Goal: Information Seeking & Learning: Learn about a topic

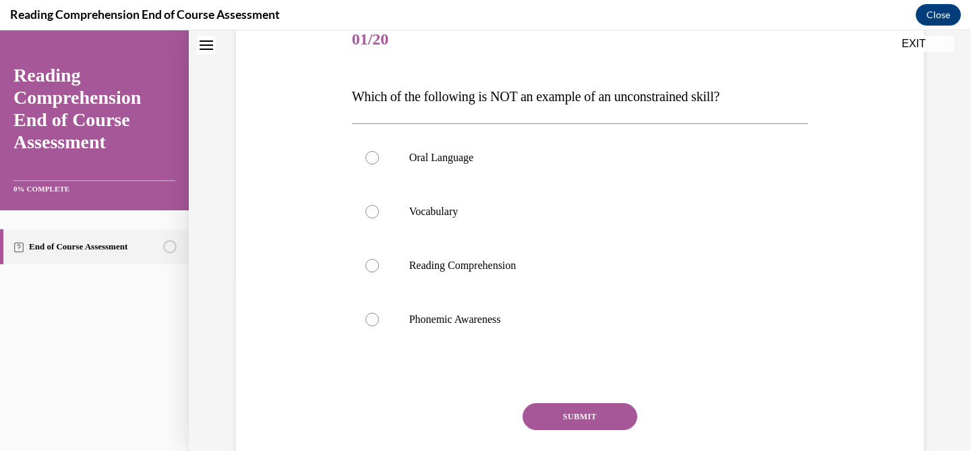
scroll to position [181, 0]
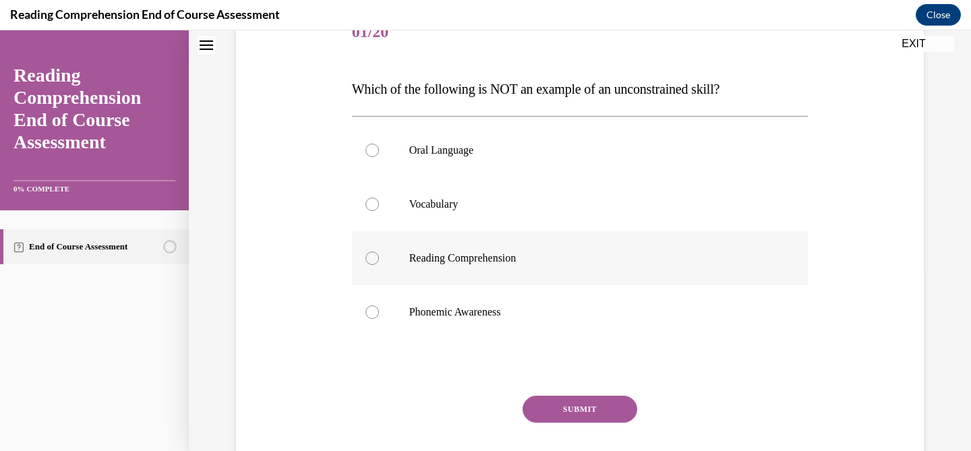
click at [417, 252] on p "Reading Comprehension" at bounding box center [592, 258] width 366 height 13
click at [379, 252] on input "Reading Comprehension" at bounding box center [372, 258] width 13 height 13
radio input "true"
click at [613, 418] on button "SUBMIT" at bounding box center [580, 409] width 115 height 27
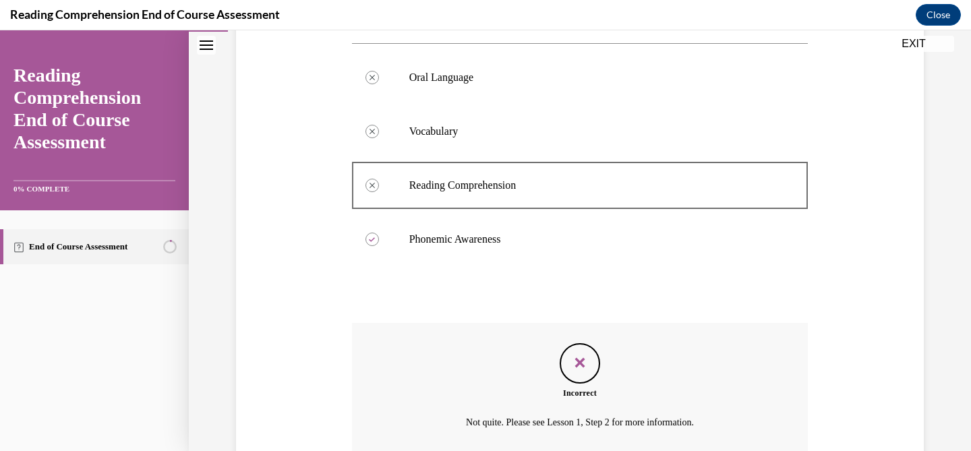
scroll to position [373, 0]
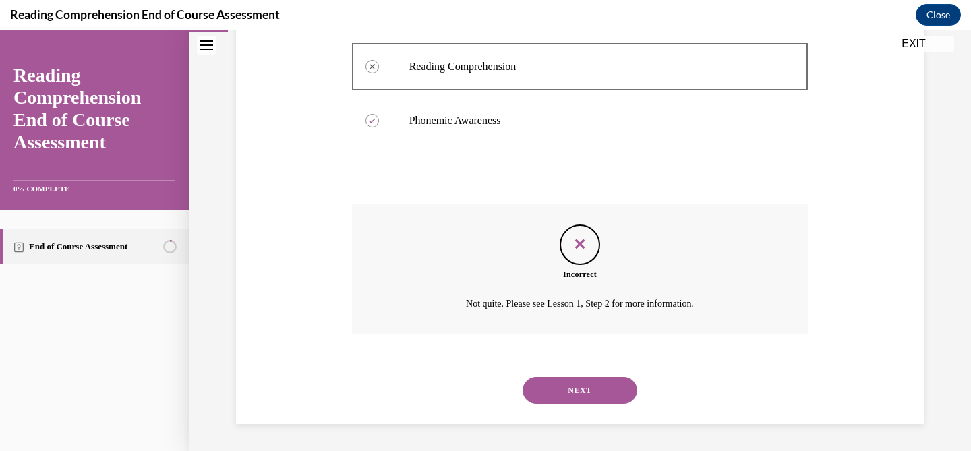
click at [561, 393] on button "NEXT" at bounding box center [580, 390] width 115 height 27
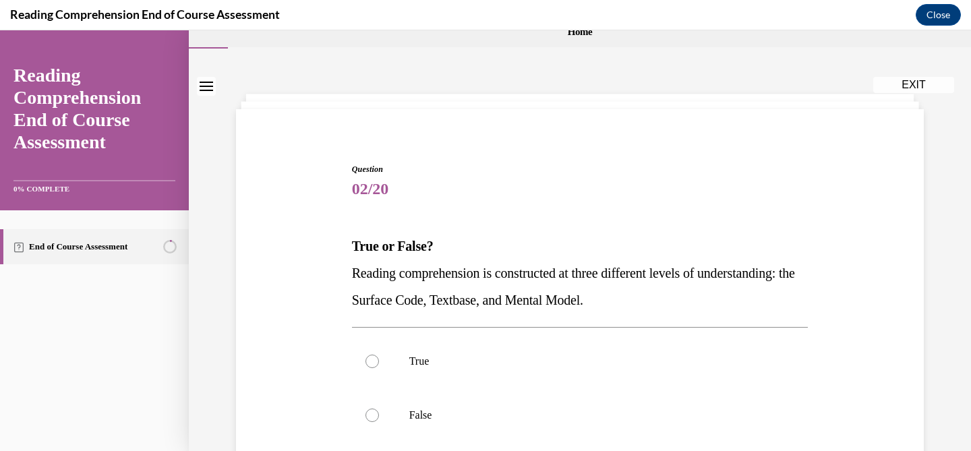
scroll to position [26, 0]
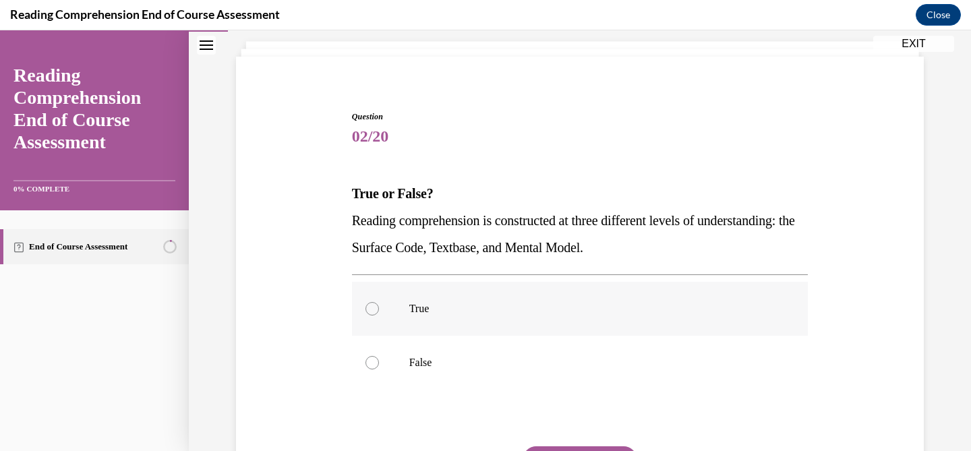
click at [523, 320] on label "True" at bounding box center [580, 309] width 457 height 54
click at [379, 316] on input "True" at bounding box center [372, 308] width 13 height 13
radio input "true"
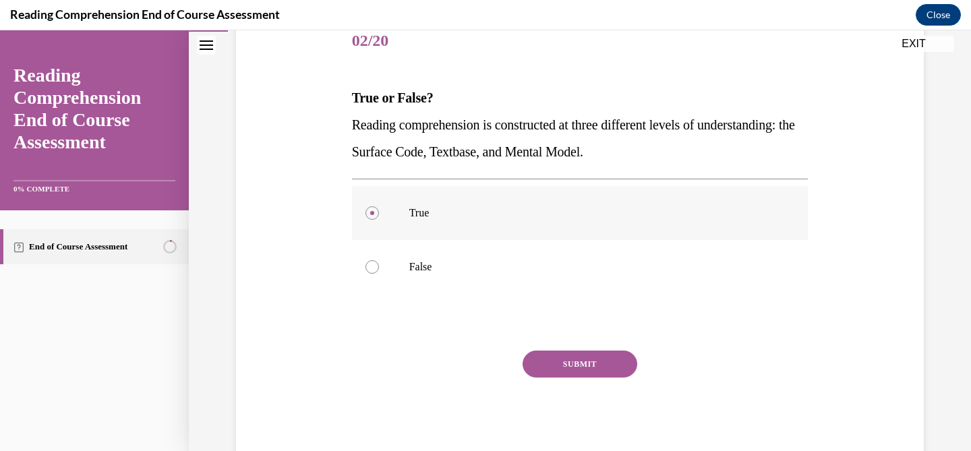
scroll to position [192, 0]
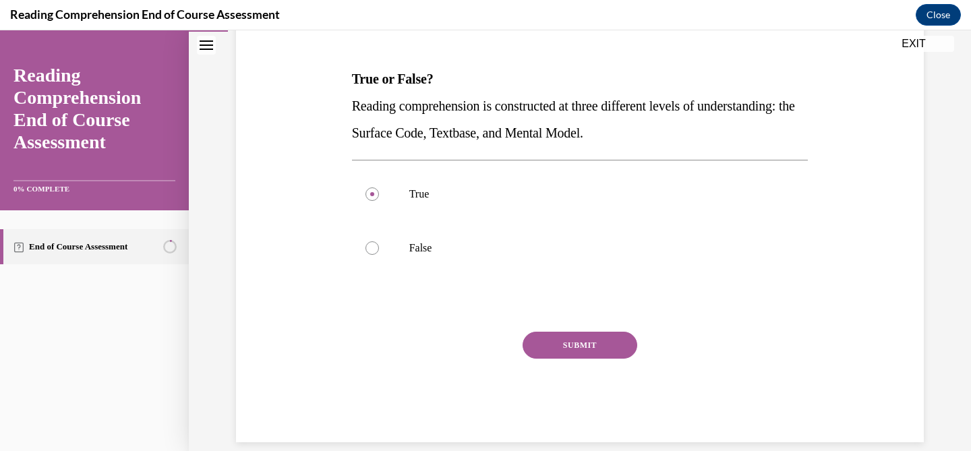
click at [552, 329] on div "Question 02/20 True or False? Reading comprehension is constructed at three dif…" at bounding box center [580, 219] width 457 height 447
click at [555, 348] on button "SUBMIT" at bounding box center [580, 345] width 115 height 27
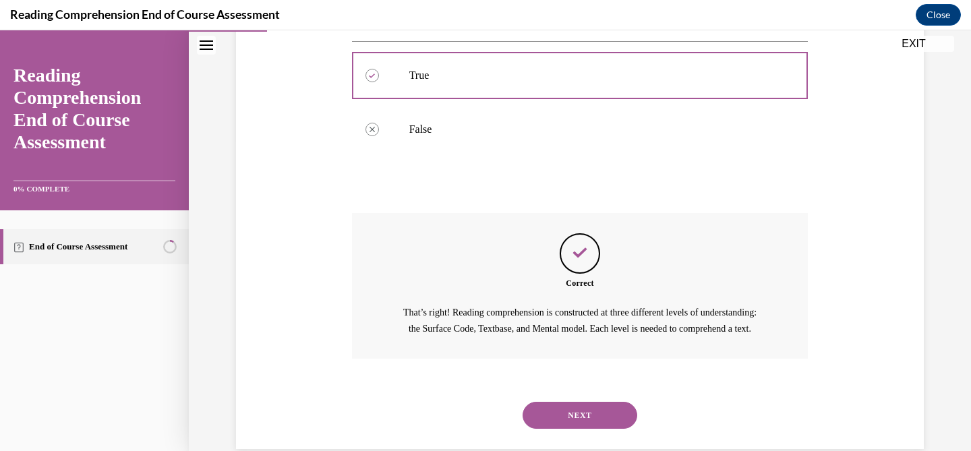
scroll to position [351, 0]
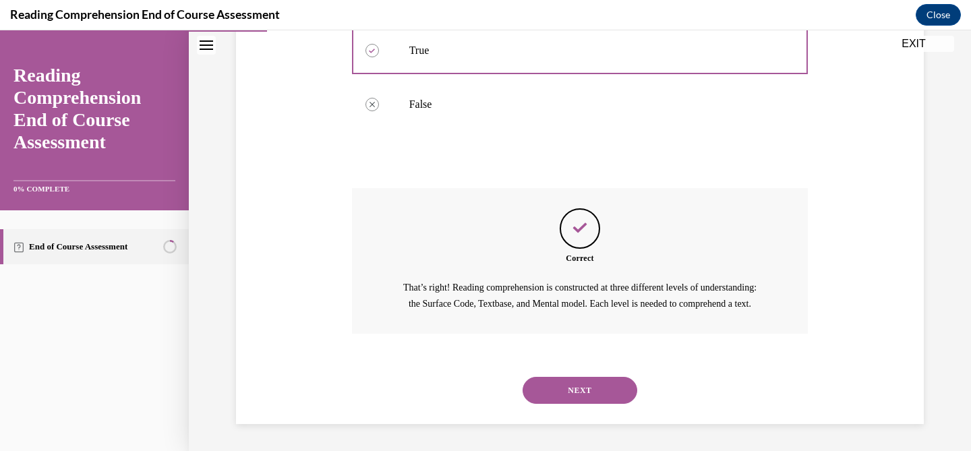
click at [559, 378] on button "NEXT" at bounding box center [580, 390] width 115 height 27
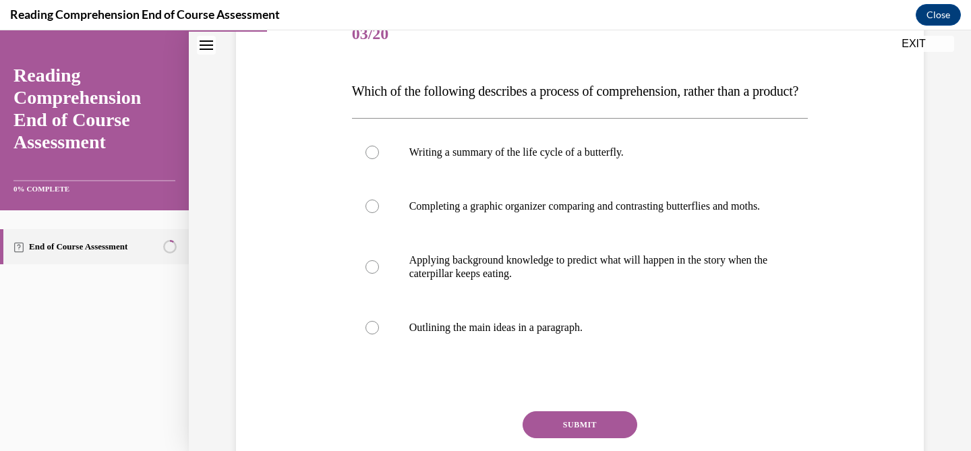
scroll to position [186, 0]
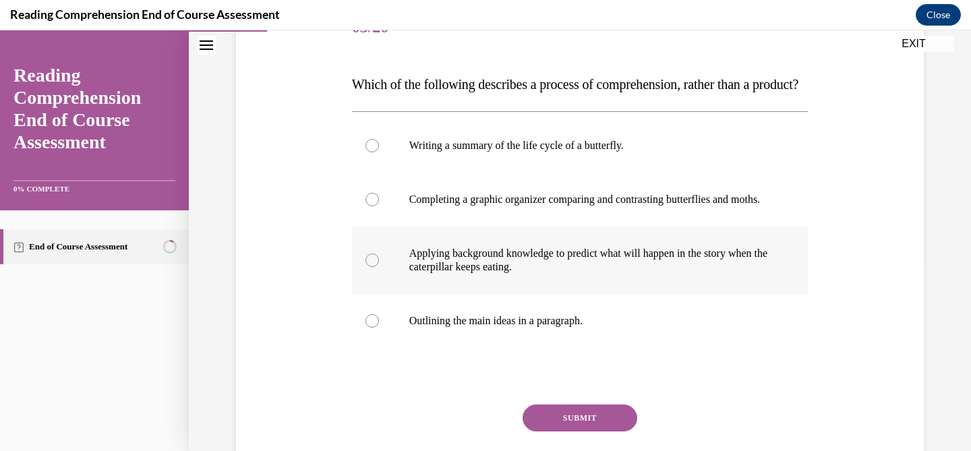
click at [532, 274] on p "Applying background knowledge to predict what will happen in the story when the…" at bounding box center [592, 260] width 366 height 27
click at [379, 267] on input "Applying background knowledge to predict what will happen in the story when the…" at bounding box center [372, 260] width 13 height 13
radio input "true"
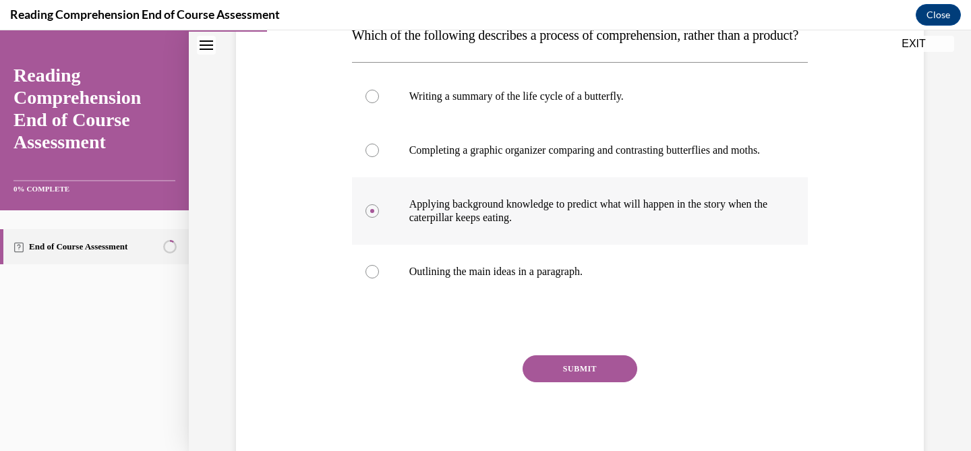
scroll to position [236, 0]
click at [559, 382] on button "SUBMIT" at bounding box center [580, 368] width 115 height 27
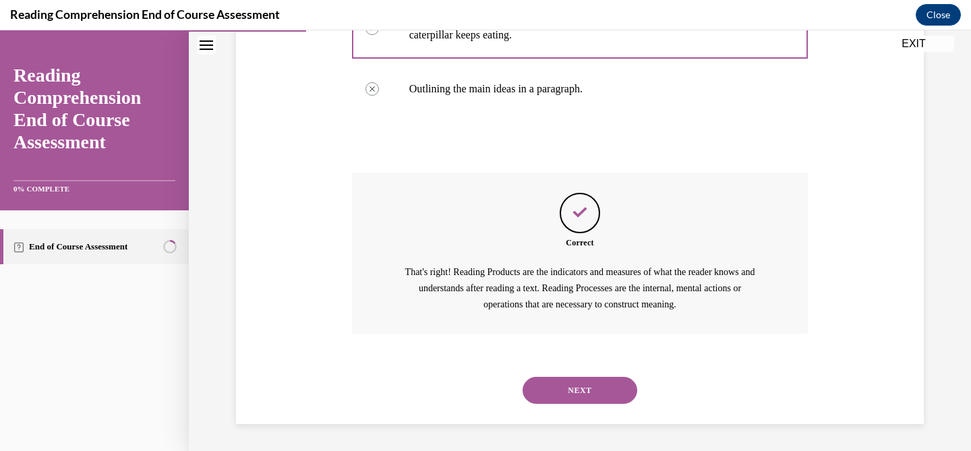
scroll to position [458, 0]
click at [559, 410] on div "NEXT" at bounding box center [580, 391] width 457 height 54
click at [559, 395] on button "NEXT" at bounding box center [580, 390] width 115 height 27
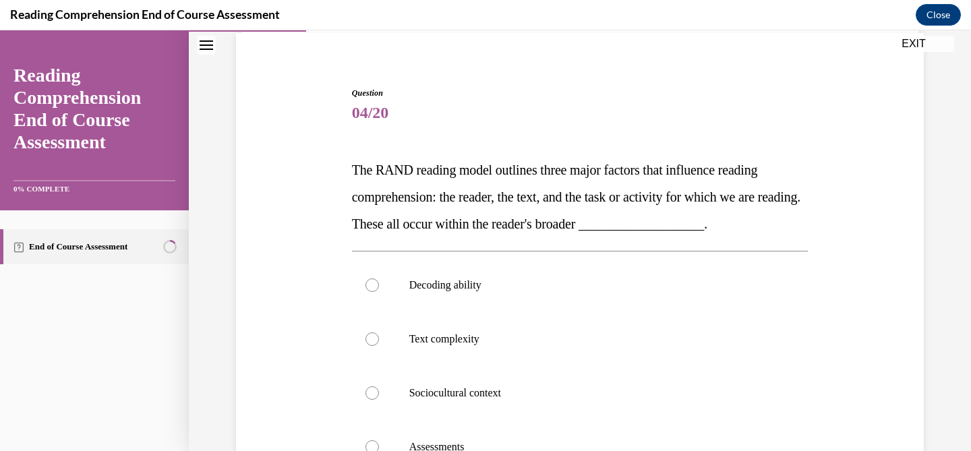
scroll to position [106, 0]
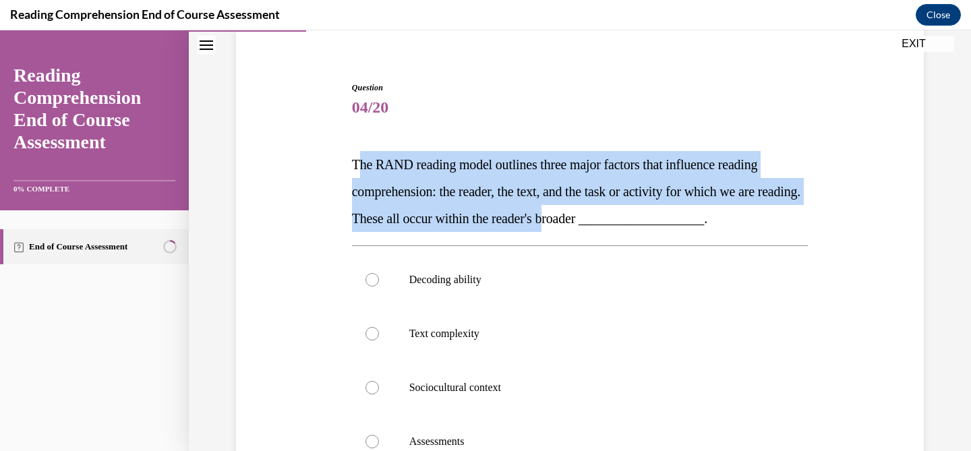
drag, startPoint x: 358, startPoint y: 156, endPoint x: 605, endPoint y: 215, distance: 253.6
click at [605, 215] on span "The RAND reading model outlines three major factors that influence reading comp…" at bounding box center [576, 191] width 449 height 69
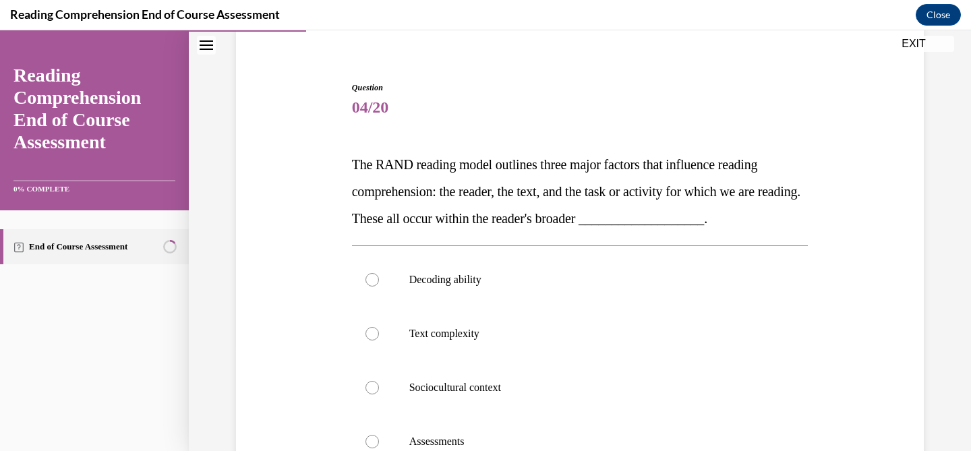
click at [628, 217] on span "The RAND reading model outlines three major factors that influence reading comp…" at bounding box center [576, 191] width 449 height 69
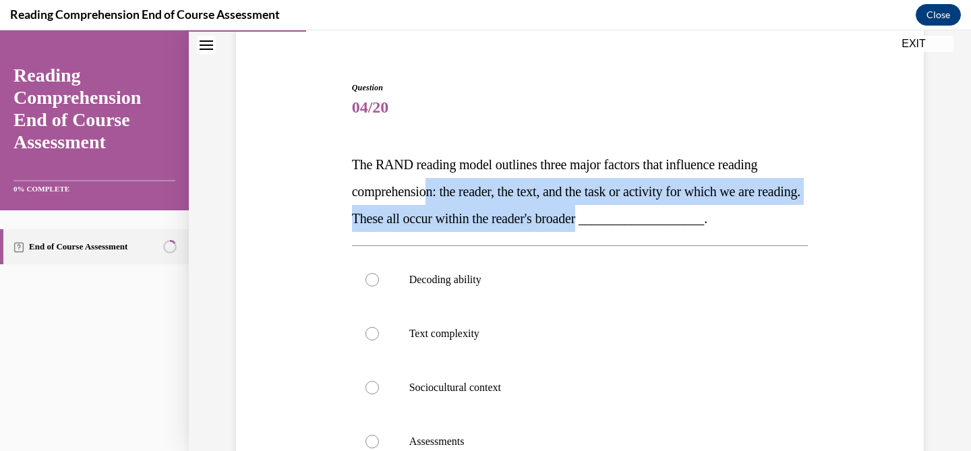
drag, startPoint x: 643, startPoint y: 221, endPoint x: 432, endPoint y: 189, distance: 213.5
click at [432, 189] on span "The RAND reading model outlines three major factors that influence reading comp…" at bounding box center [576, 191] width 449 height 69
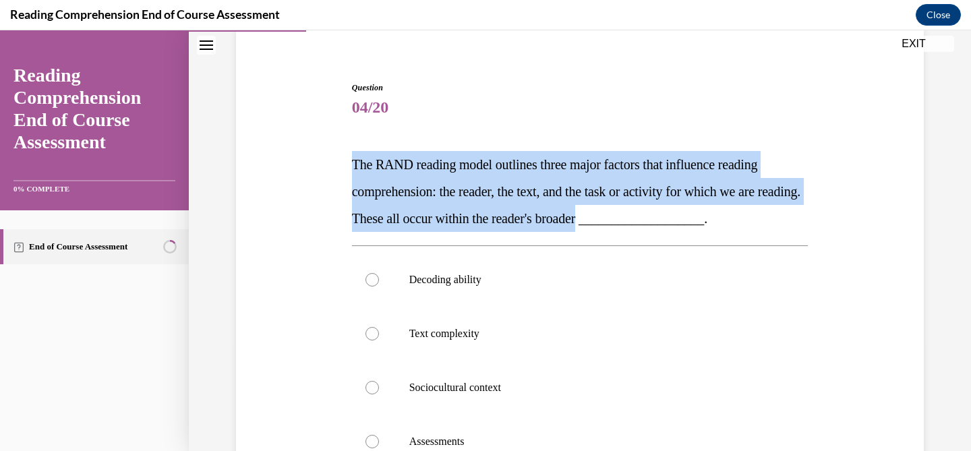
drag, startPoint x: 354, startPoint y: 160, endPoint x: 644, endPoint y: 224, distance: 296.4
click at [644, 224] on span "The RAND reading model outlines three major factors that influence reading comp…" at bounding box center [576, 191] width 449 height 69
copy span "The RAND reading model outlines three major factors that influence reading comp…"
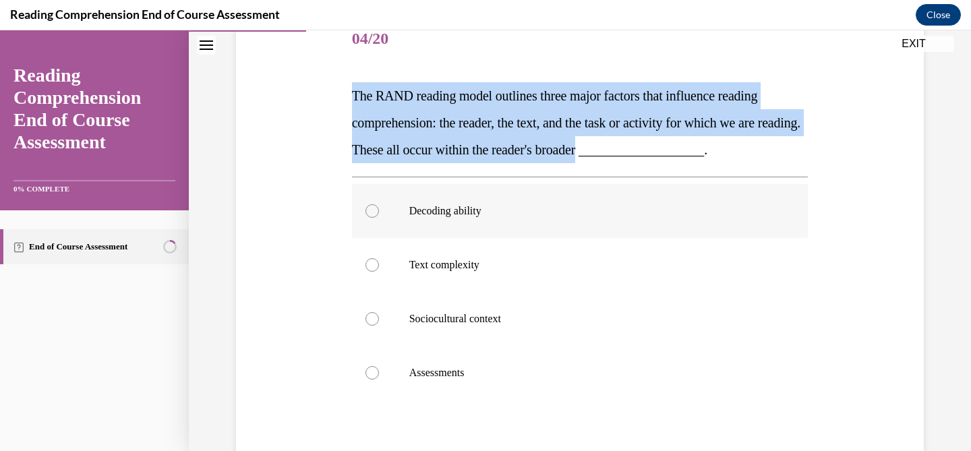
scroll to position [181, 0]
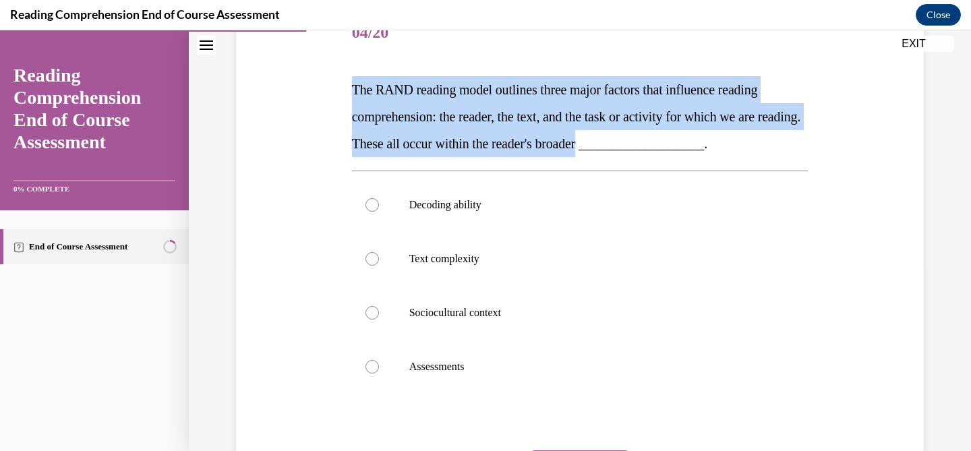
click at [600, 113] on span "The RAND reading model outlines three major factors that influence reading comp…" at bounding box center [576, 116] width 449 height 69
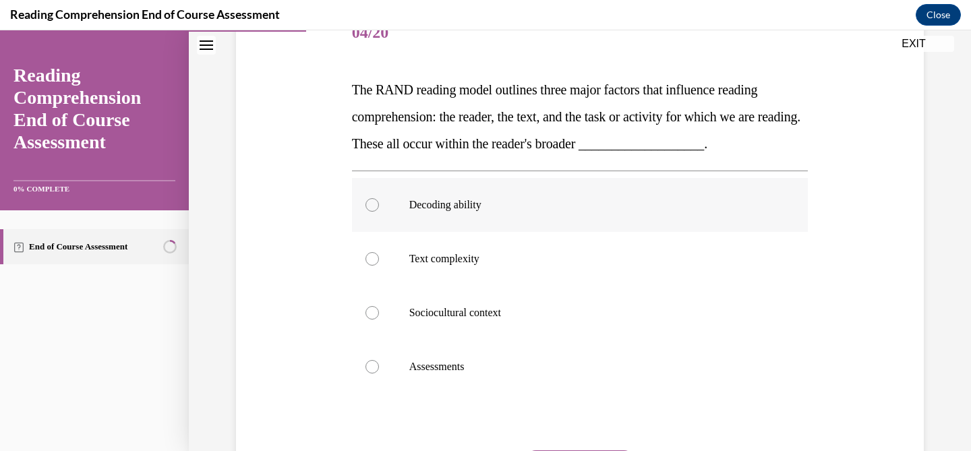
click at [373, 221] on label "Decoding ability" at bounding box center [580, 205] width 457 height 54
click at [373, 212] on input "Decoding ability" at bounding box center [372, 204] width 13 height 13
radio input "true"
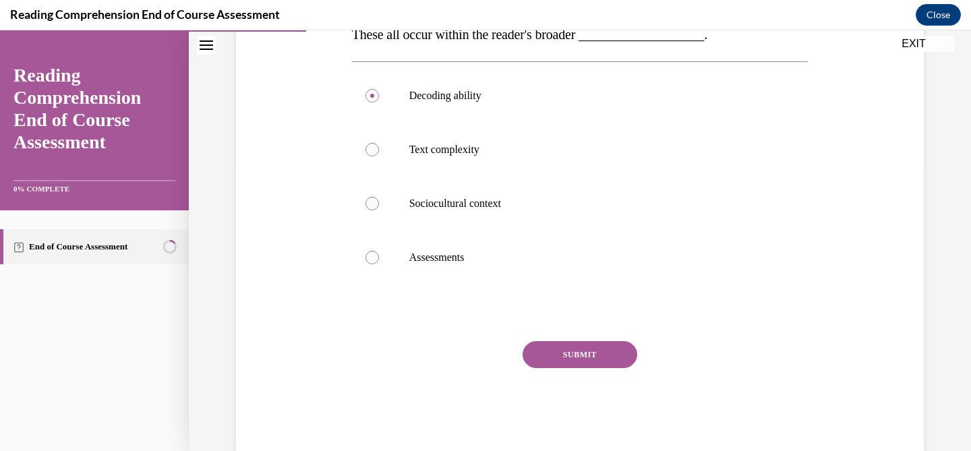
click at [576, 361] on button "SUBMIT" at bounding box center [580, 354] width 115 height 27
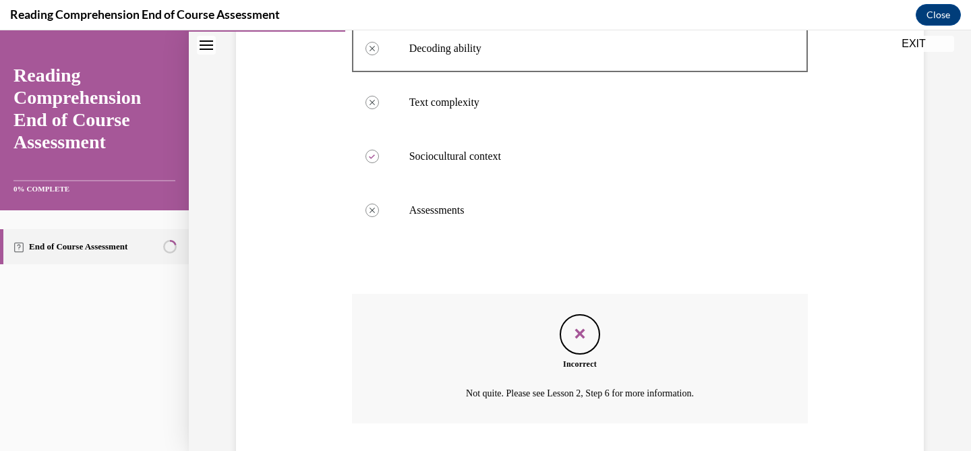
scroll to position [287, 0]
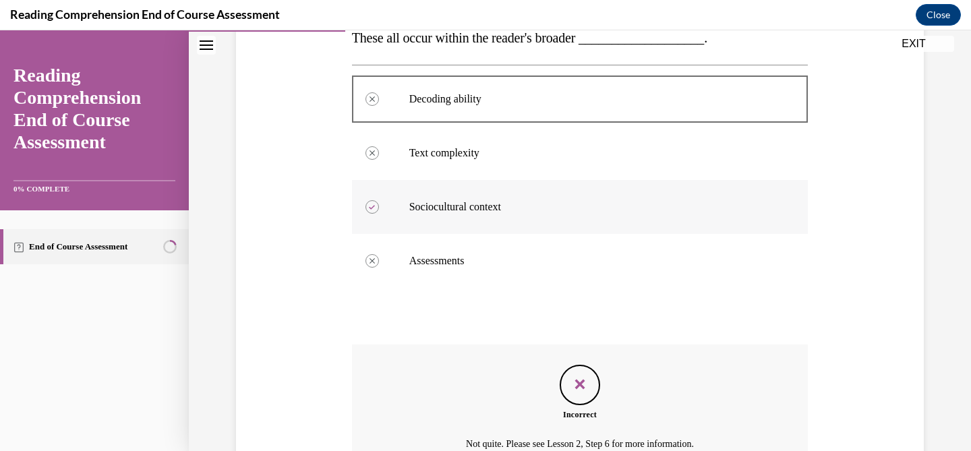
click at [440, 220] on label "Sociocultural context" at bounding box center [580, 207] width 457 height 54
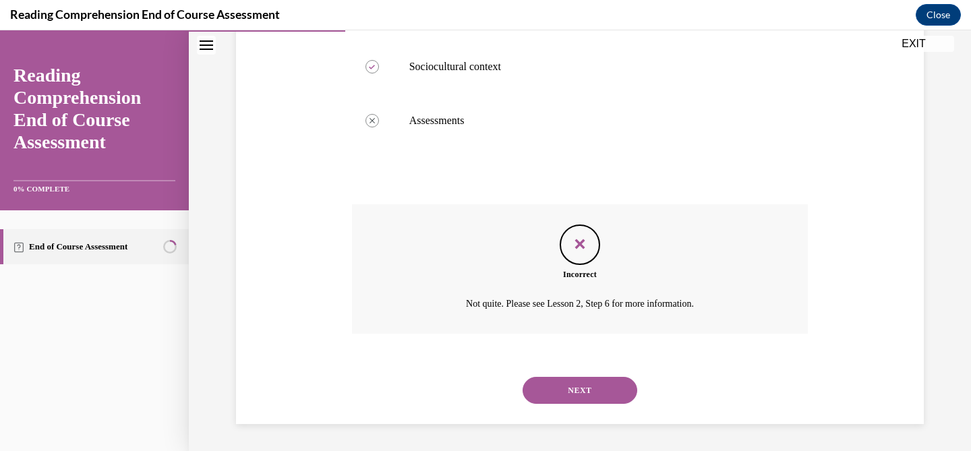
click at [574, 378] on button "NEXT" at bounding box center [580, 390] width 115 height 27
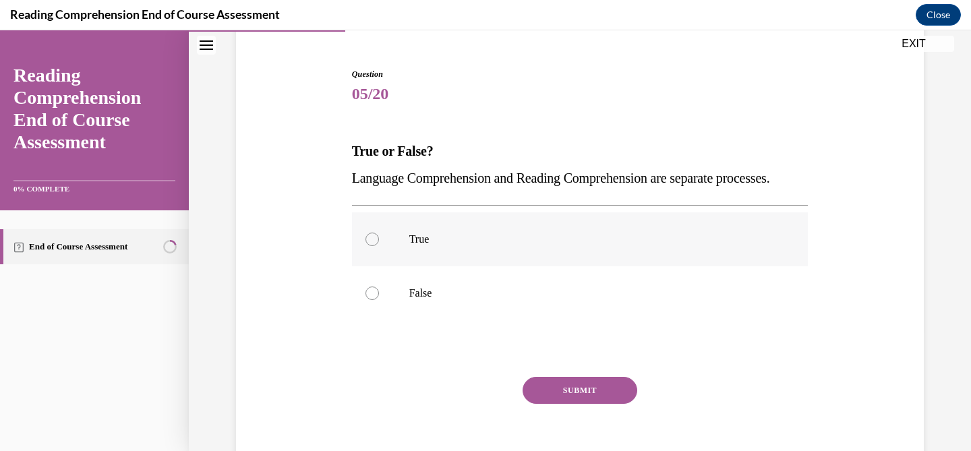
scroll to position [123, 0]
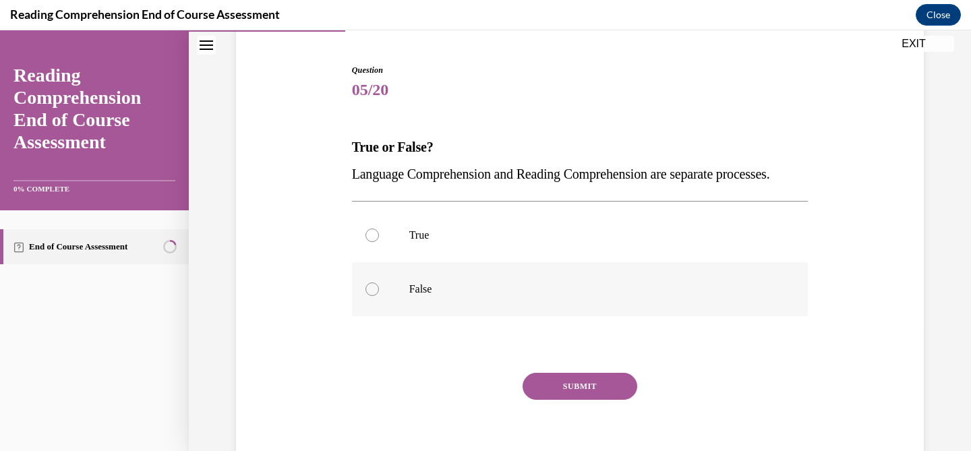
click at [463, 296] on p "False" at bounding box center [592, 289] width 366 height 13
click at [379, 296] on input "False" at bounding box center [372, 289] width 13 height 13
radio input "true"
click at [575, 400] on button "SUBMIT" at bounding box center [580, 386] width 115 height 27
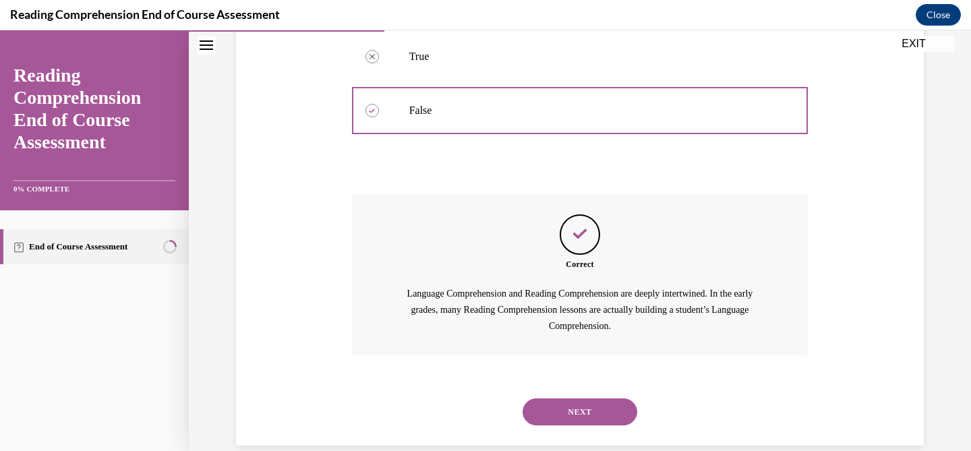
scroll to position [351, 0]
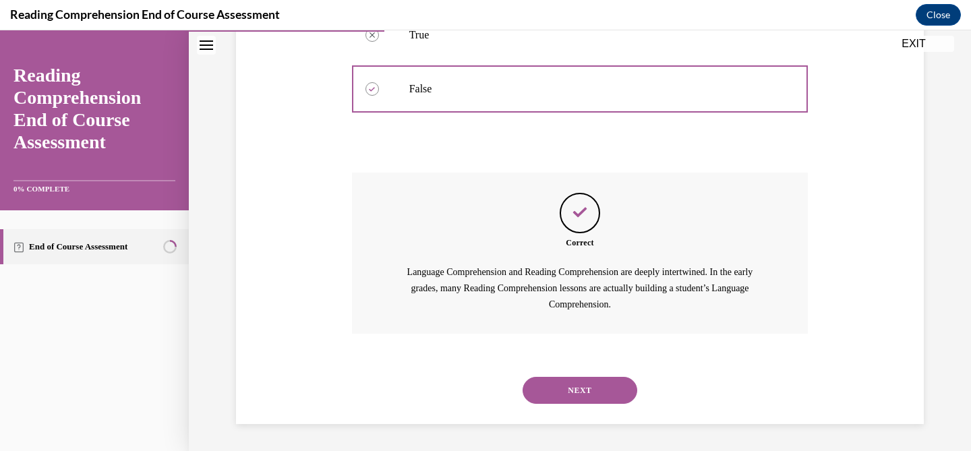
click at [572, 362] on button "SUBMIT" at bounding box center [580, 367] width 115 height 27
click at [561, 383] on button "NEXT" at bounding box center [580, 390] width 115 height 27
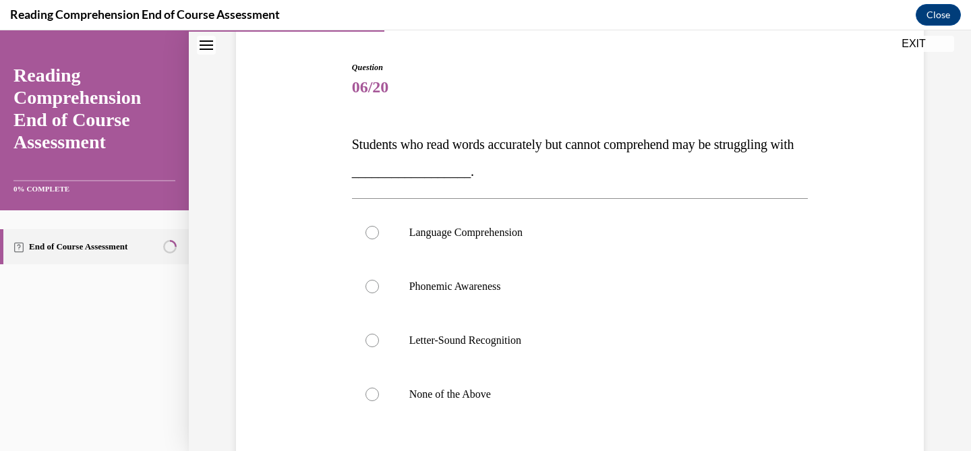
scroll to position [130, 0]
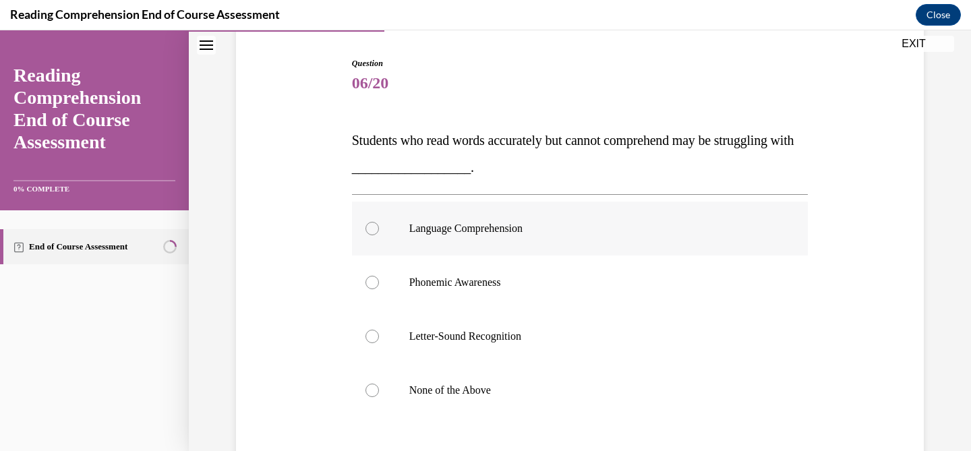
click at [419, 238] on label "Language Comprehension" at bounding box center [580, 229] width 457 height 54
click at [379, 235] on input "Language Comprehension" at bounding box center [372, 228] width 13 height 13
radio input "true"
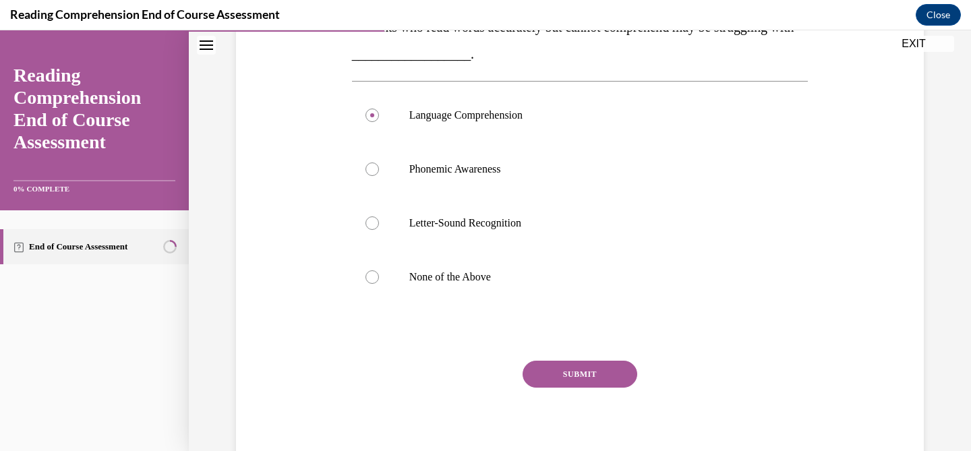
click at [554, 380] on button "SUBMIT" at bounding box center [580, 374] width 115 height 27
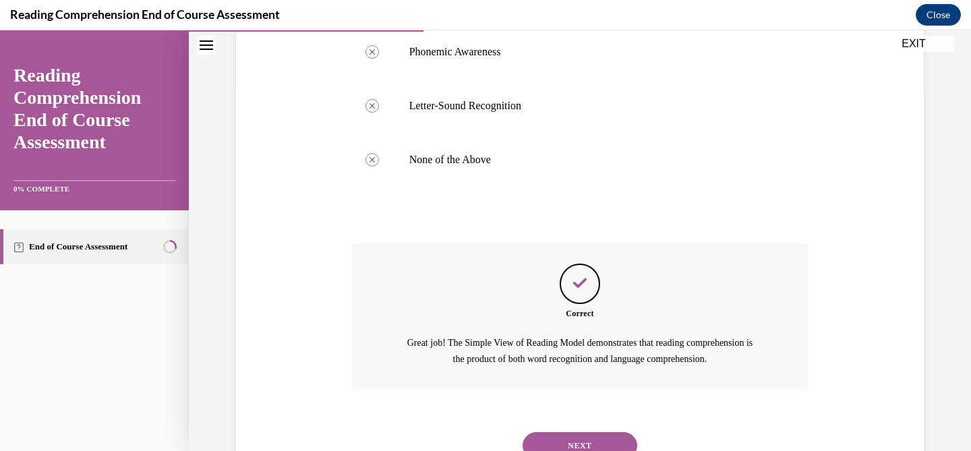
scroll to position [416, 0]
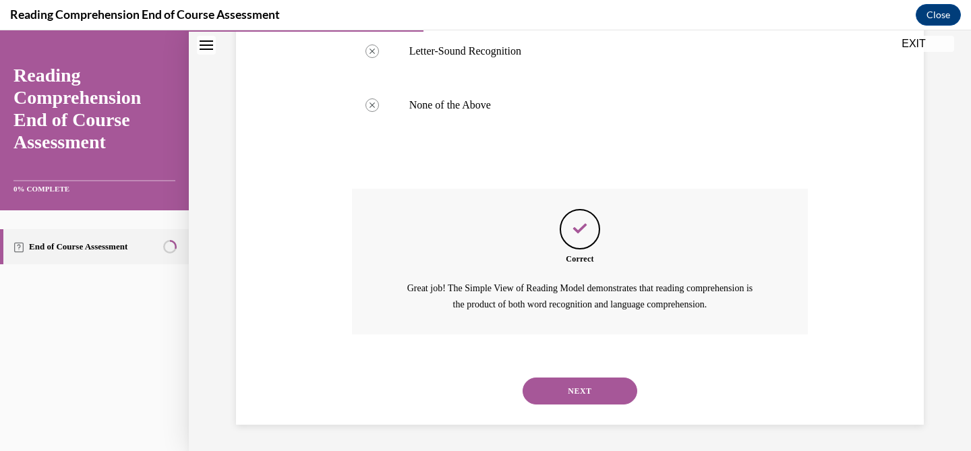
click at [550, 393] on button "NEXT" at bounding box center [580, 391] width 115 height 27
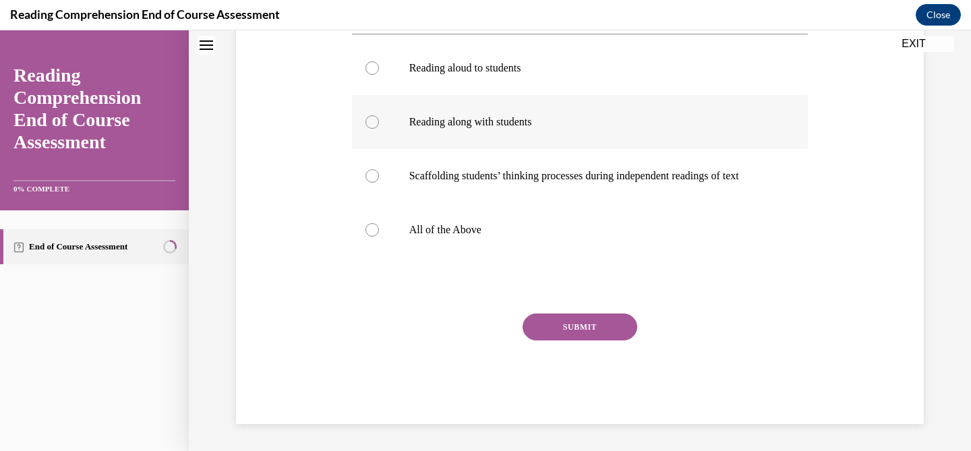
scroll to position [0, 0]
